Goal: Transaction & Acquisition: Download file/media

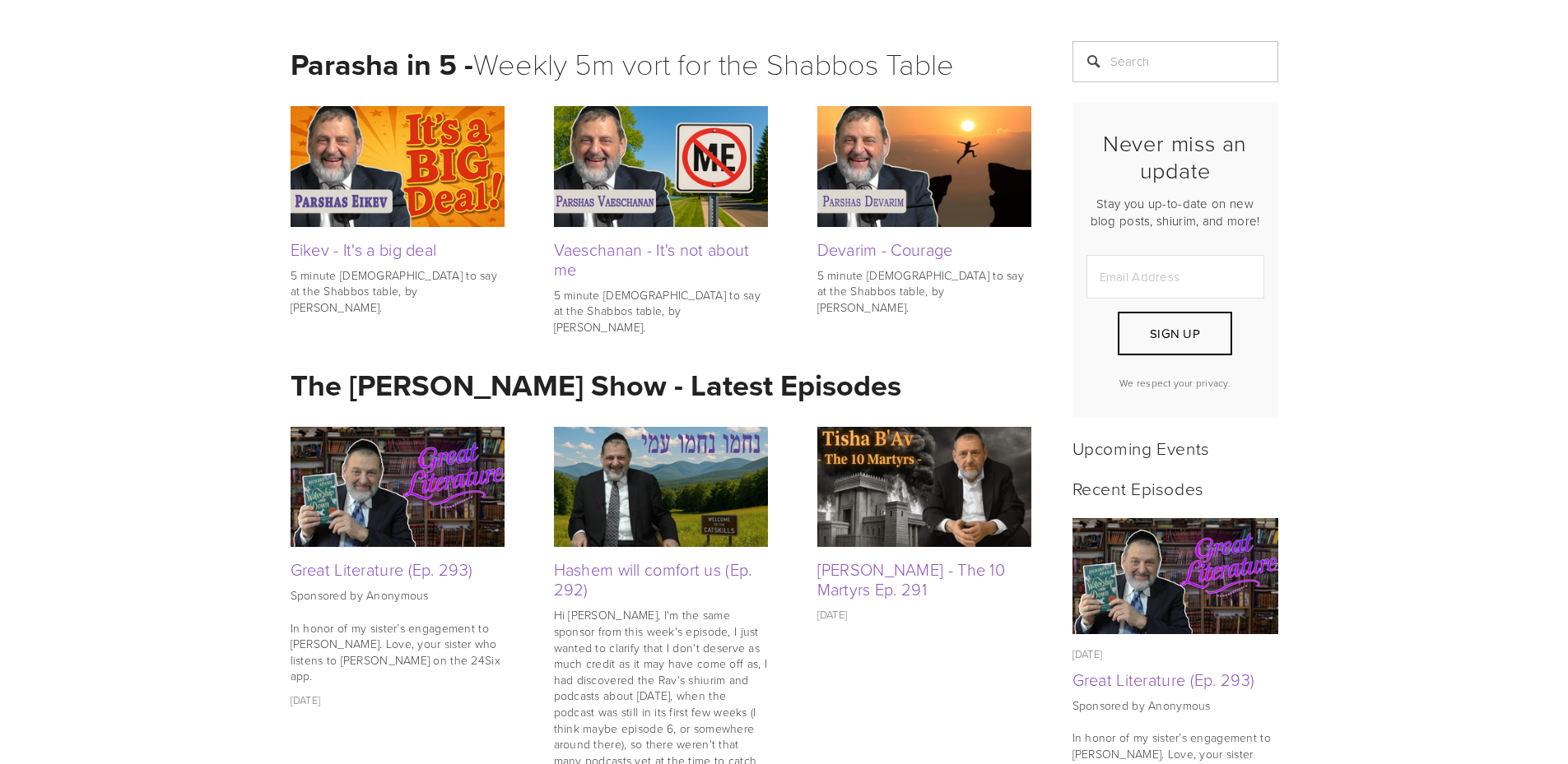
scroll to position [411, 0]
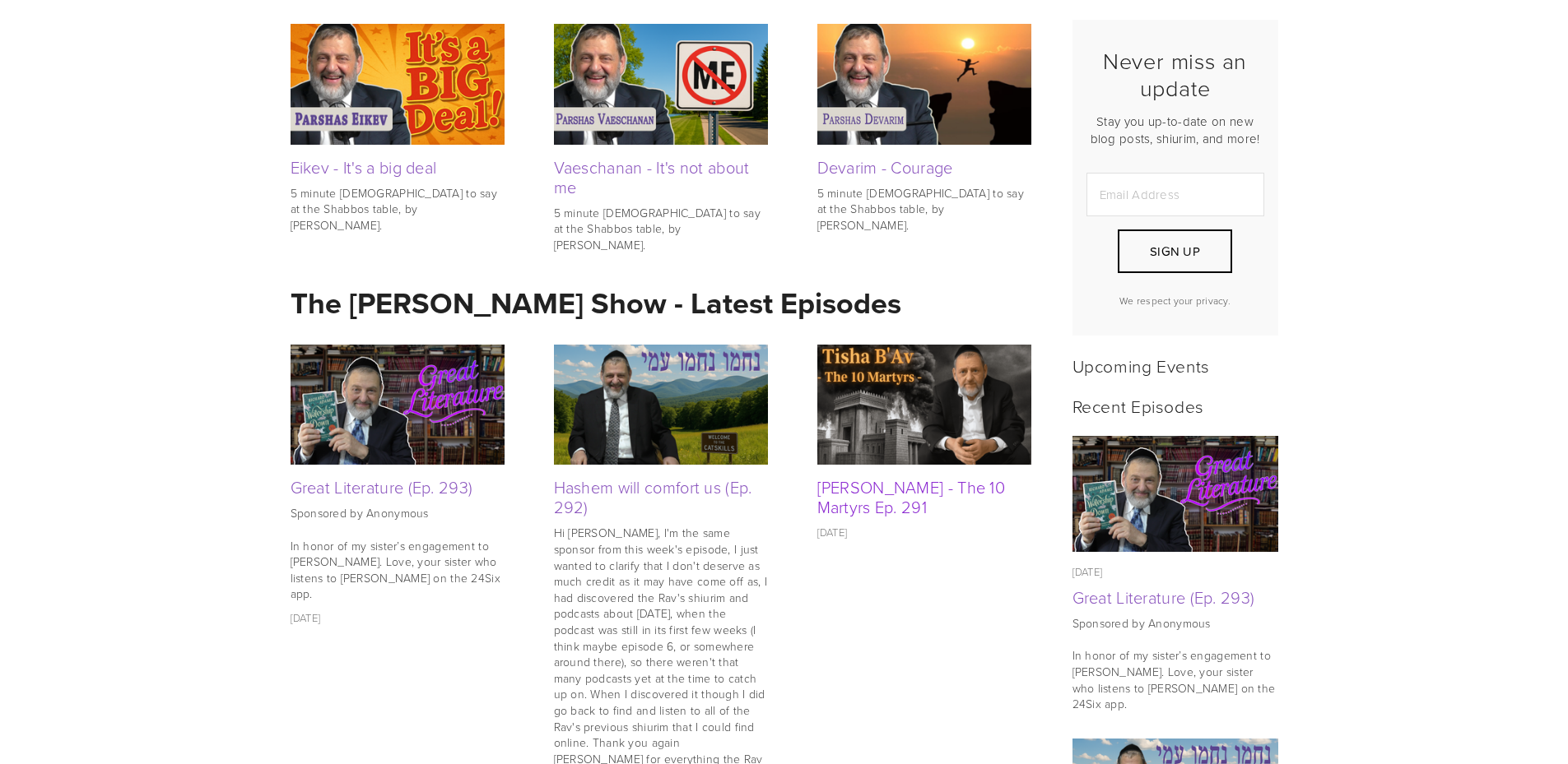
click at [868, 485] on link "[PERSON_NAME] - The 10 Martyrs Ep. 291" at bounding box center [911, 496] width 188 height 43
click at [678, 489] on link "Hashem will comfort us (Ep. 292)" at bounding box center [653, 496] width 198 height 43
click at [364, 486] on link "Great Literature (Ep. 293)" at bounding box center [382, 486] width 183 height 23
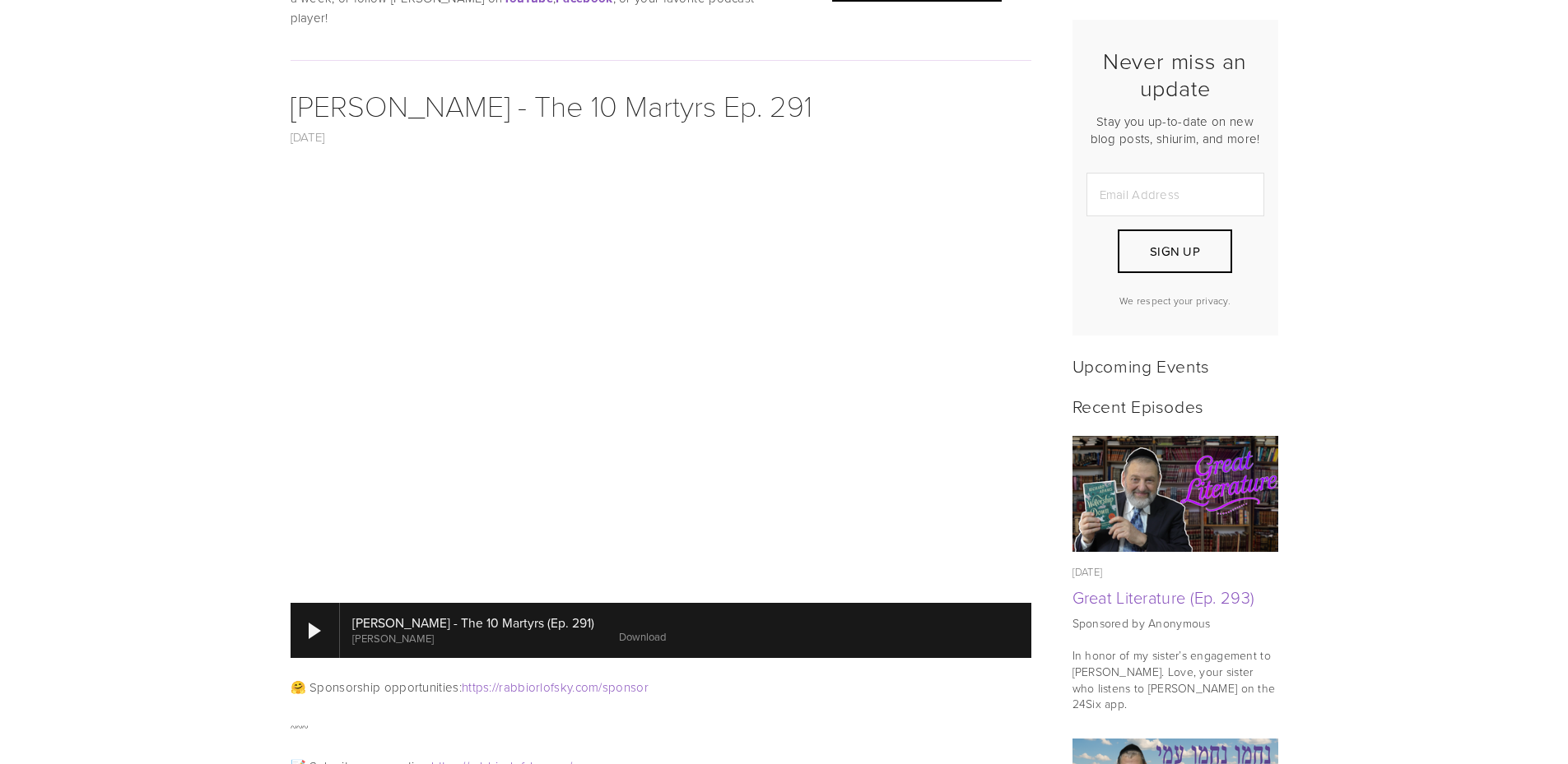
scroll to position [576, 0]
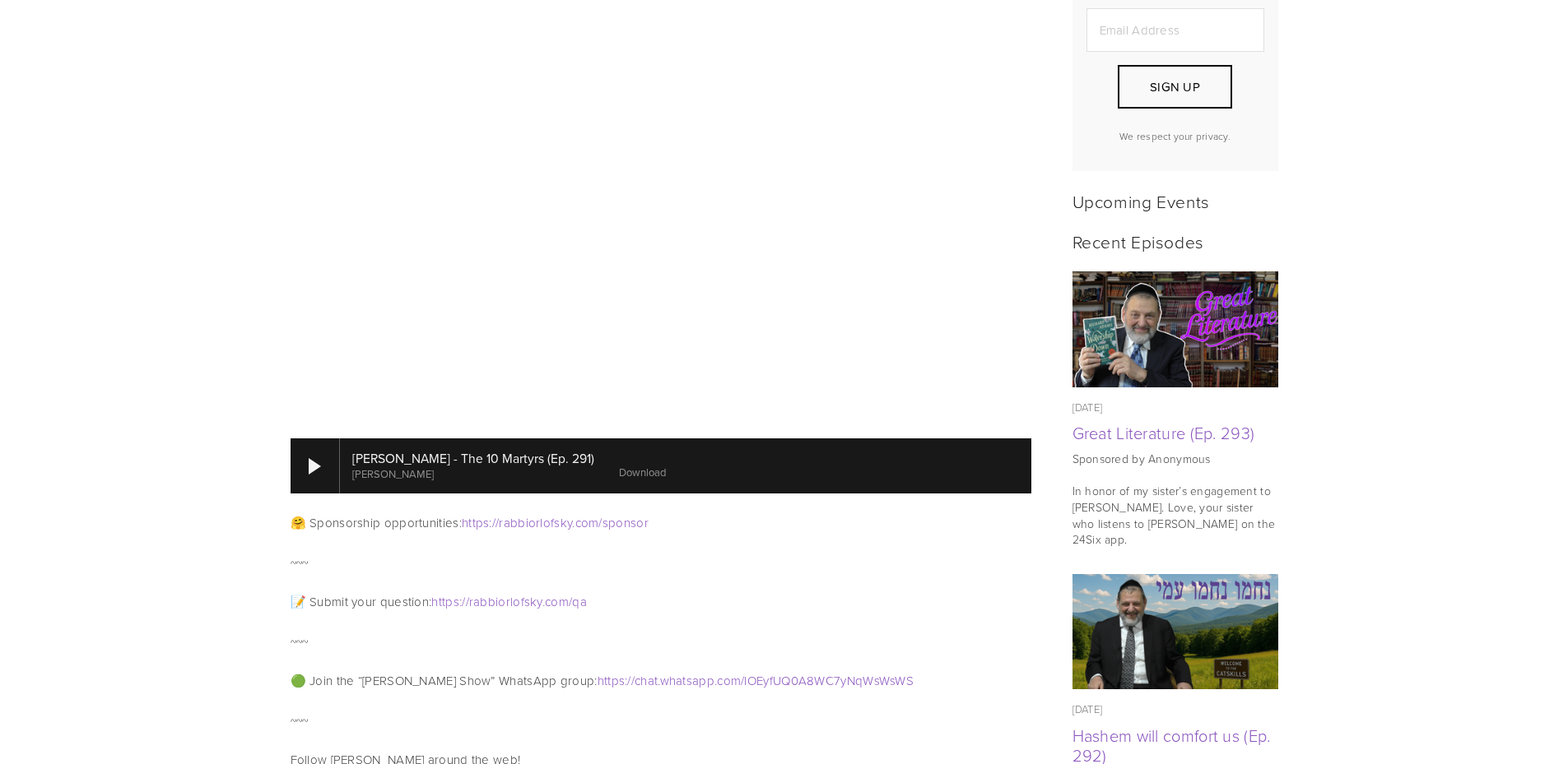
click at [619, 465] on link "Download" at bounding box center [642, 473] width 47 height 15
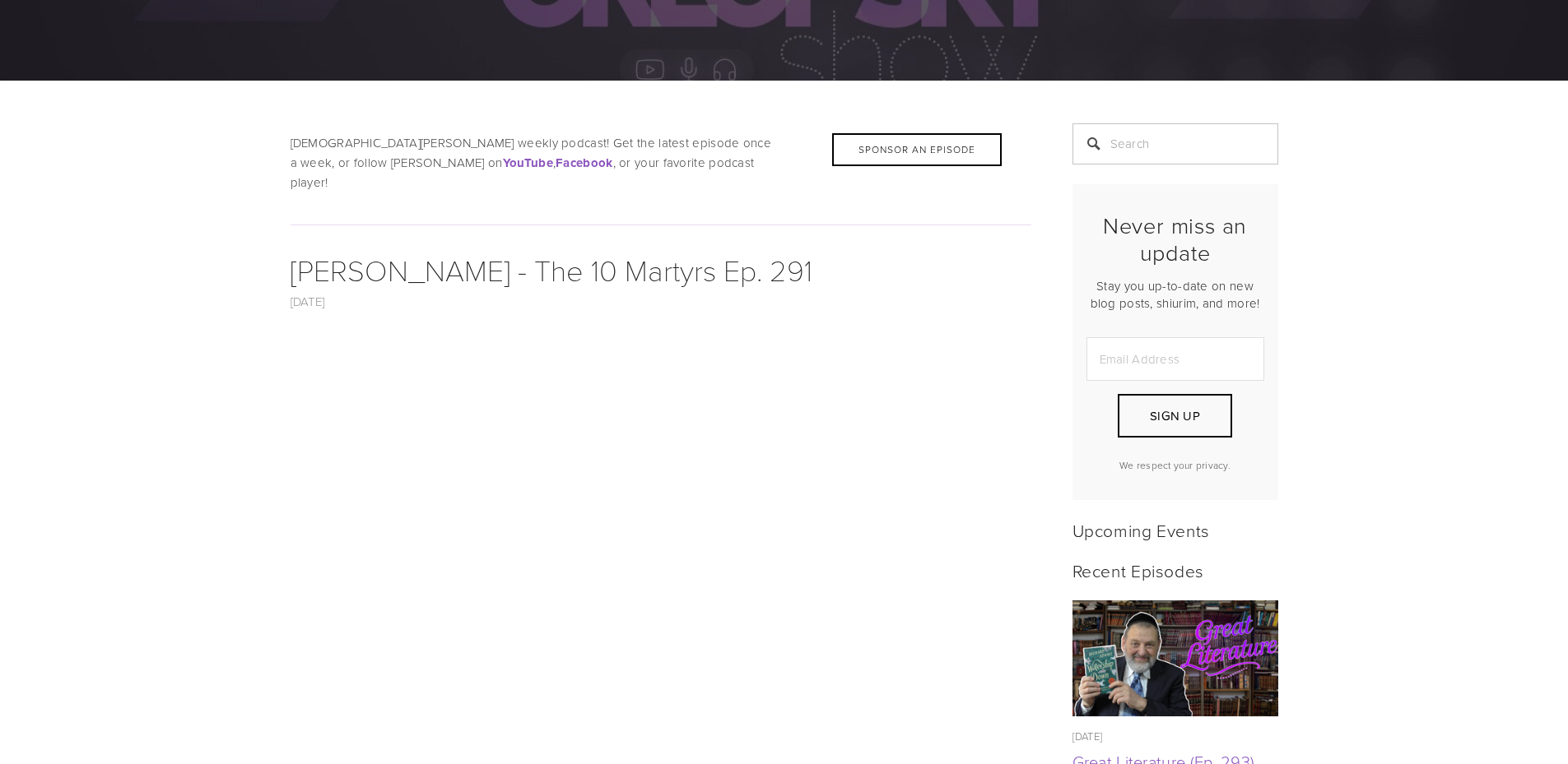
scroll to position [165, 0]
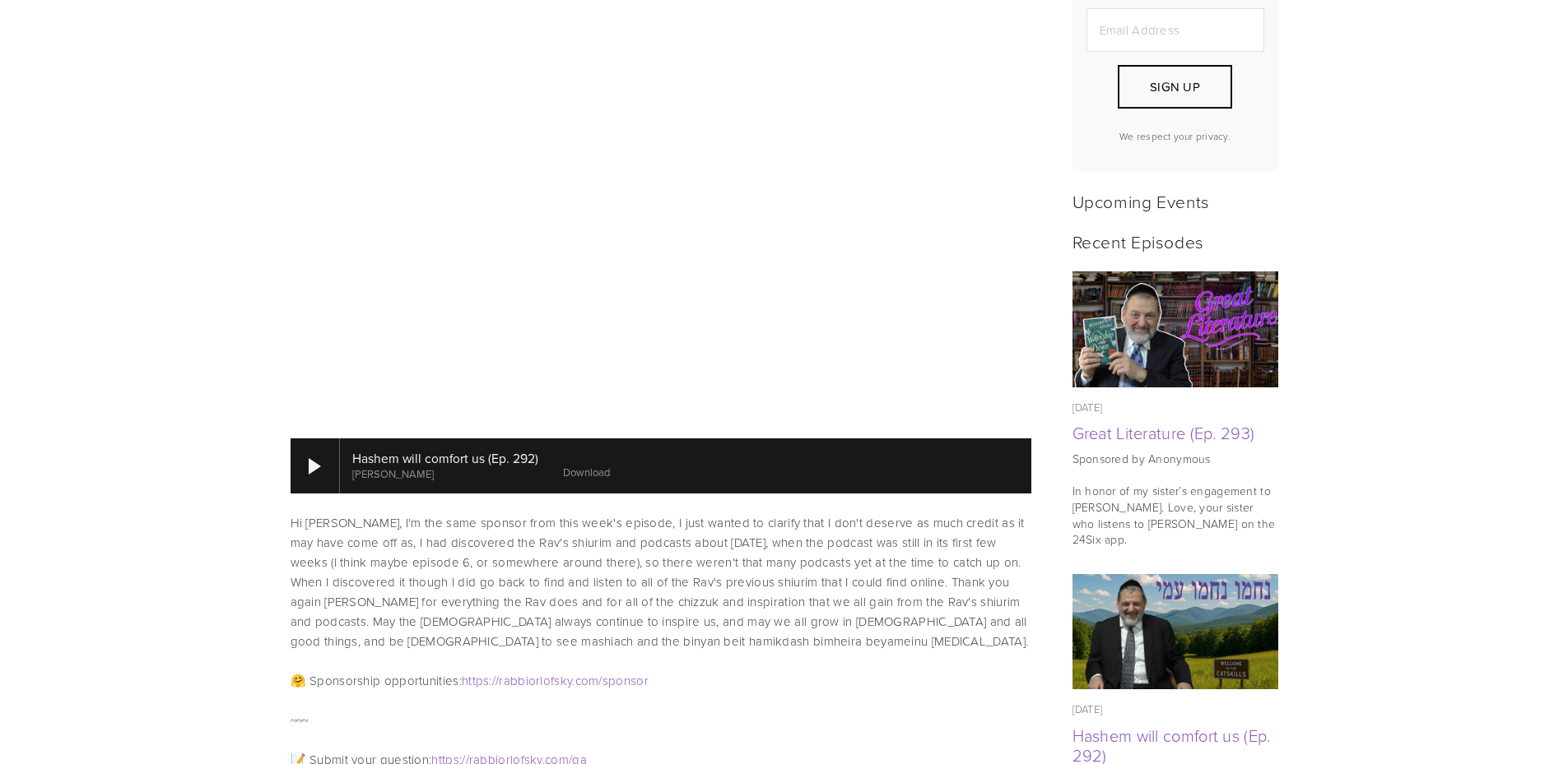
click at [584, 465] on link "Download" at bounding box center [586, 473] width 47 height 15
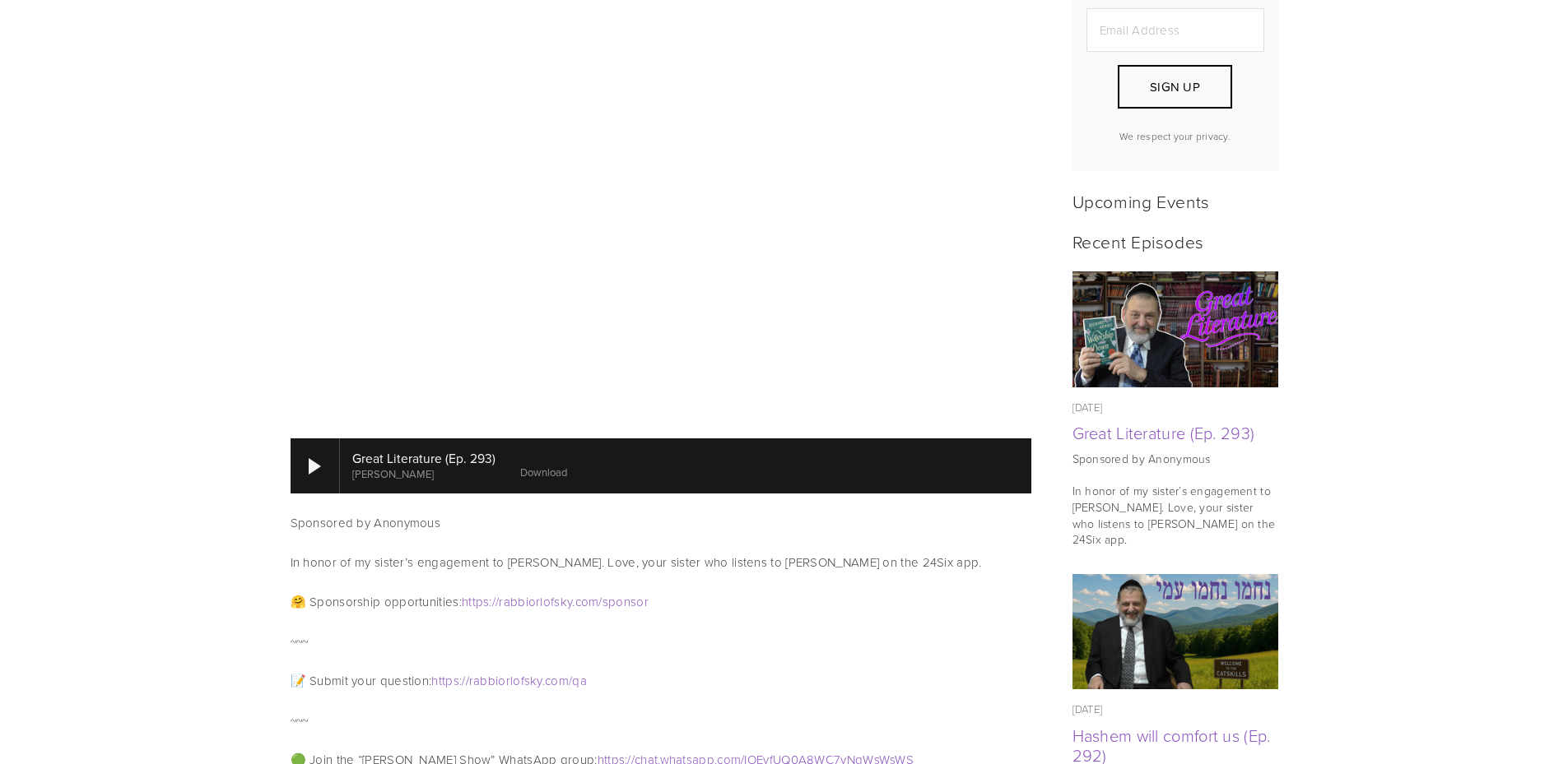
scroll to position [658, 0]
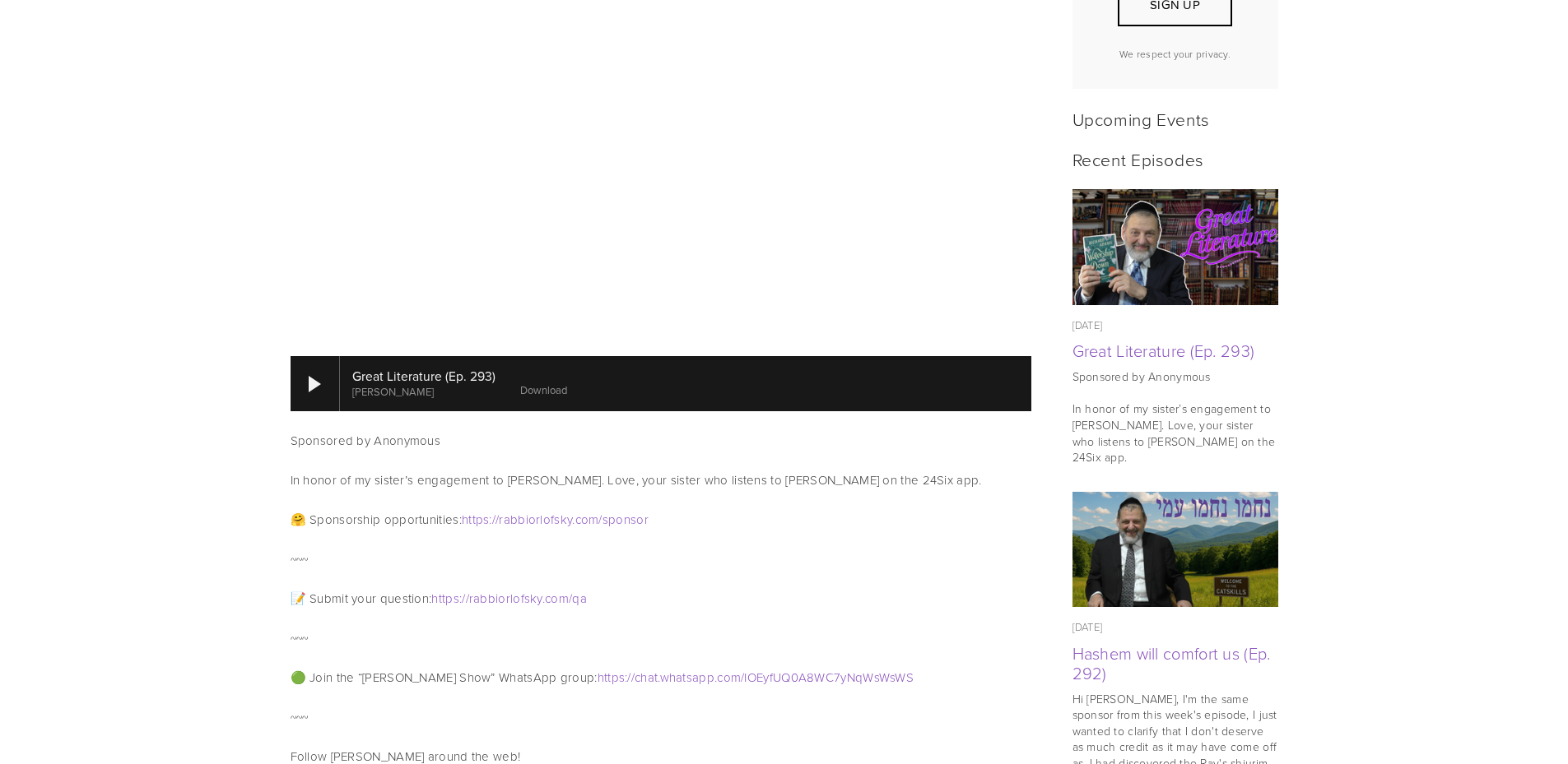
click at [533, 383] on link "Download" at bounding box center [543, 390] width 47 height 15
